Goal: Task Accomplishment & Management: Use online tool/utility

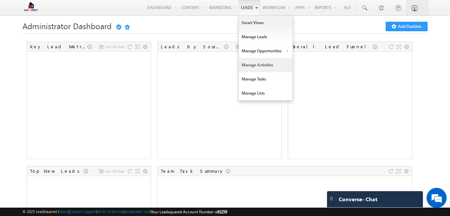
click at [255, 65] on link "Manage Activities" at bounding box center [266, 65] width 54 height 14
click at [256, 64] on link "Manage Activities" at bounding box center [266, 65] width 54 height 14
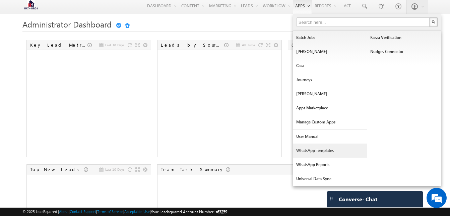
scroll to position [1, 0]
click at [301, 42] on link "Batch Jobs" at bounding box center [330, 38] width 74 height 14
click at [310, 38] on link "Batch Jobs" at bounding box center [330, 38] width 74 height 14
click at [308, 42] on link "Batch Jobs" at bounding box center [330, 38] width 74 height 14
click at [310, 40] on link "Batch Jobs" at bounding box center [330, 38] width 74 height 14
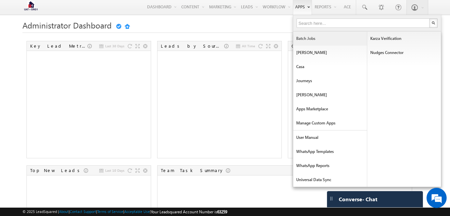
click at [317, 38] on link "Batch Jobs" at bounding box center [330, 38] width 74 height 14
click at [305, 41] on link "Batch Jobs" at bounding box center [330, 38] width 74 height 14
